Goal: Information Seeking & Learning: Learn about a topic

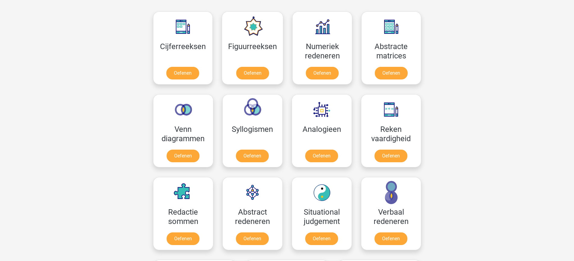
scroll to position [331, 0]
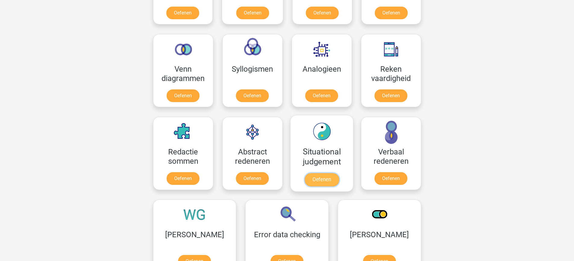
click at [327, 178] on link "Oefenen" at bounding box center [321, 179] width 34 height 13
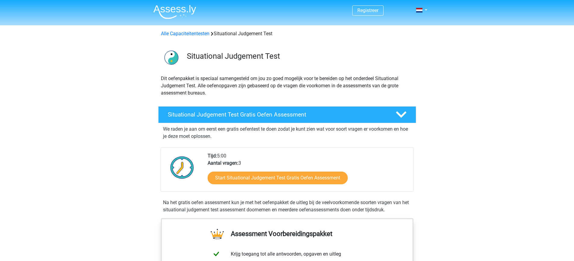
scroll to position [90, 0]
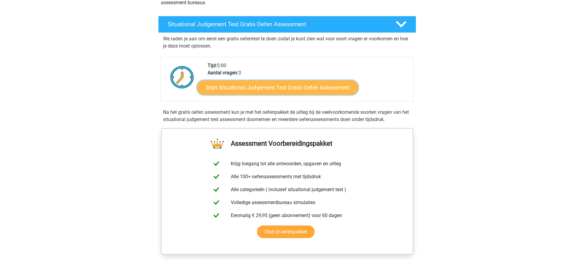
click at [292, 91] on link "Start Situational Judgement Test Gratis Oefen Assessment" at bounding box center [277, 87] width 161 height 14
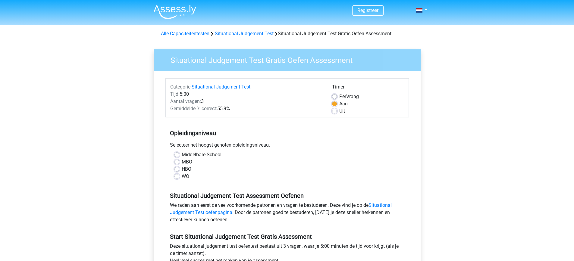
click at [182, 170] on label "HBO" at bounding box center [187, 169] width 10 height 7
click at [177, 170] on input "HBO" at bounding box center [176, 169] width 5 height 6
radio input "true"
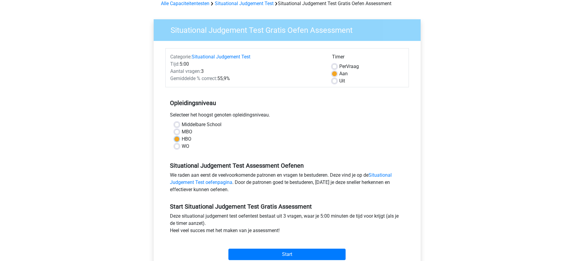
scroll to position [90, 0]
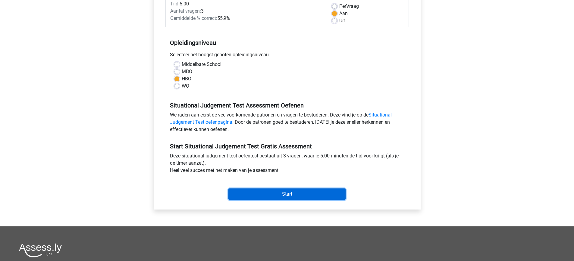
click at [261, 192] on input "Start" at bounding box center [286, 194] width 117 height 11
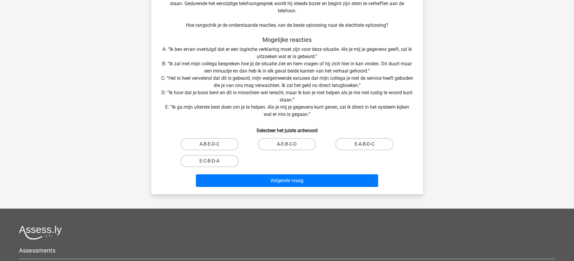
scroll to position [60, 0]
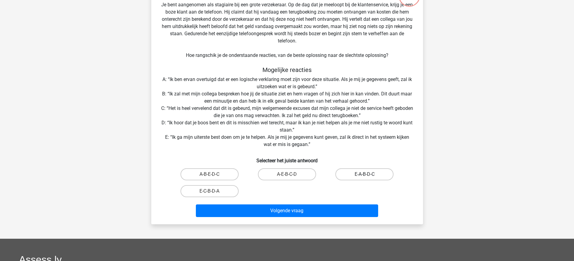
click at [358, 176] on label "E-A-B-D-C" at bounding box center [364, 174] width 58 height 12
click at [365, 176] on input "E-A-B-D-C" at bounding box center [367, 176] width 4 height 4
radio input "true"
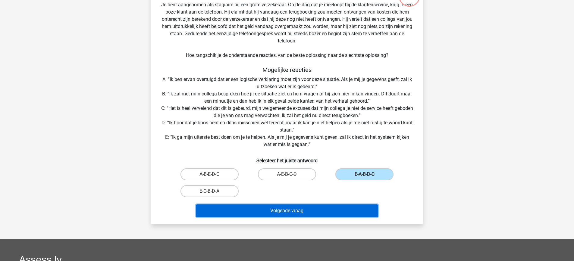
click at [321, 214] on button "Volgende vraag" at bounding box center [287, 211] width 182 height 13
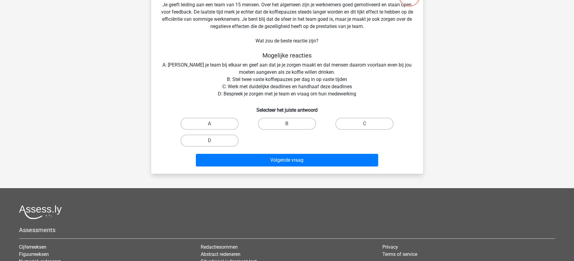
scroll to position [30, 0]
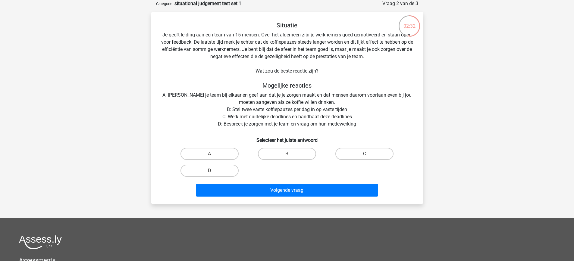
click at [353, 152] on label "C" at bounding box center [364, 154] width 58 height 12
click at [365, 154] on input "C" at bounding box center [367, 156] width 4 height 4
radio input "true"
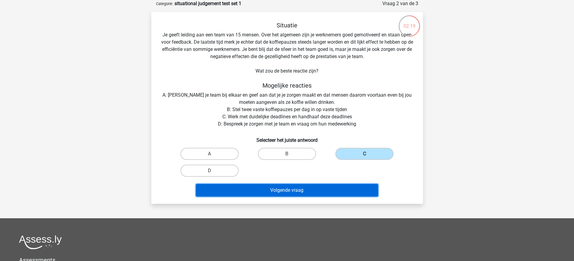
click at [264, 189] on button "Volgende vraag" at bounding box center [287, 190] width 182 height 13
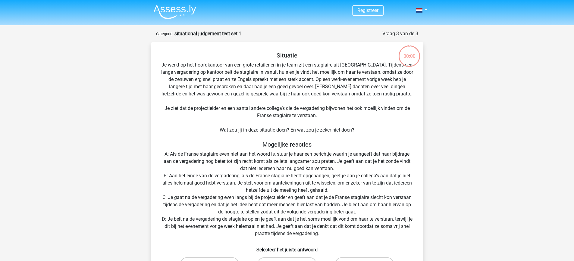
scroll to position [30, 0]
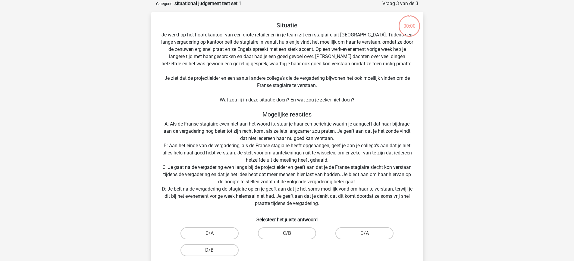
click at [277, 235] on label "C/B" at bounding box center [287, 233] width 58 height 12
click at [287, 235] on input "C/B" at bounding box center [289, 235] width 4 height 4
radio input "true"
click at [360, 233] on label "D/A" at bounding box center [364, 233] width 58 height 12
click at [365, 233] on input "D/A" at bounding box center [367, 235] width 4 height 4
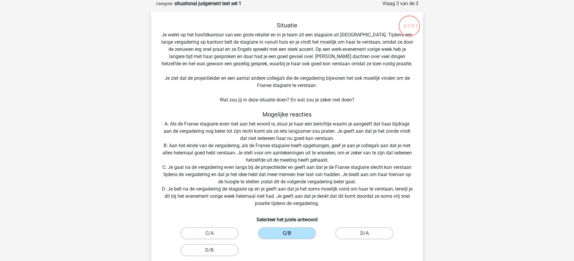
radio input "true"
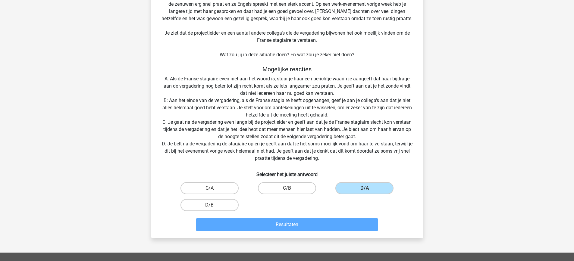
scroll to position [0, 0]
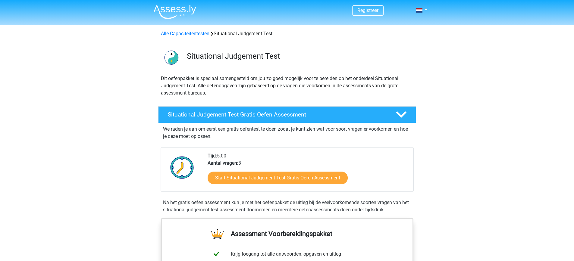
scroll to position [90, 0]
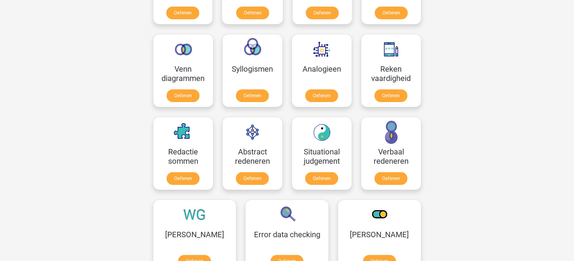
scroll to position [361, 0]
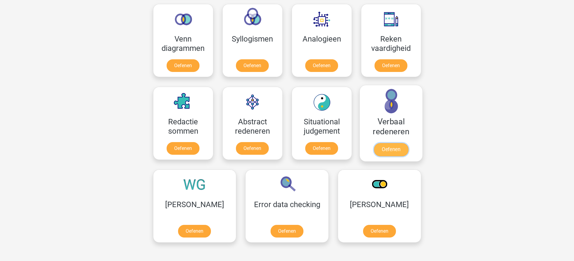
click at [395, 153] on link "Oefenen" at bounding box center [391, 149] width 34 height 13
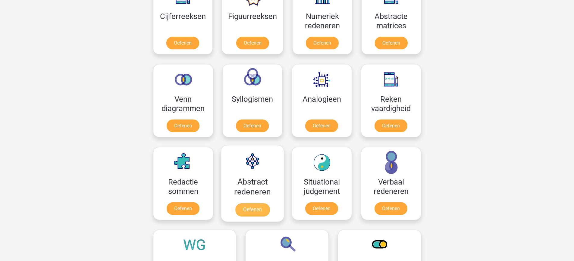
scroll to position [120, 0]
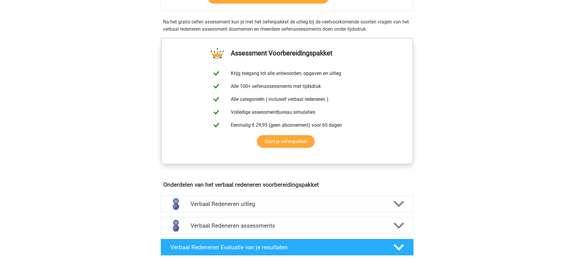
scroll to position [271, 0]
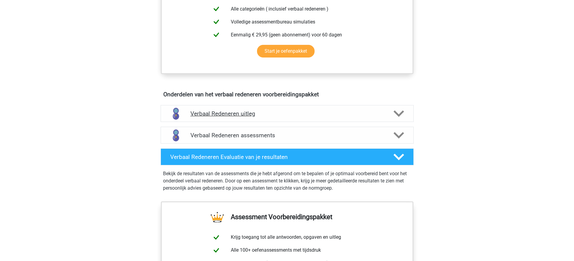
click at [400, 114] on polygon at bounding box center [398, 113] width 11 height 7
